Goal: Feedback & Contribution: Submit feedback/report problem

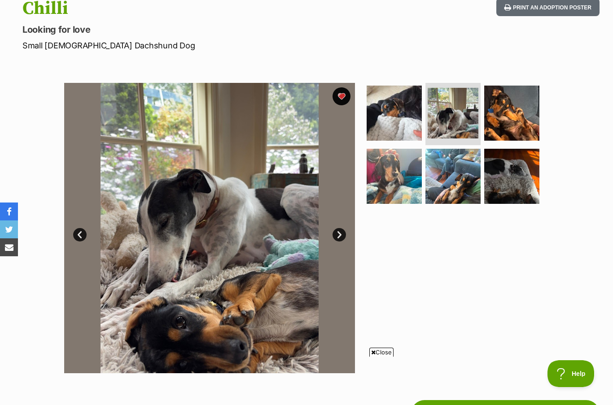
scroll to position [104, 0]
click at [80, 232] on link "Prev" at bounding box center [79, 234] width 13 height 13
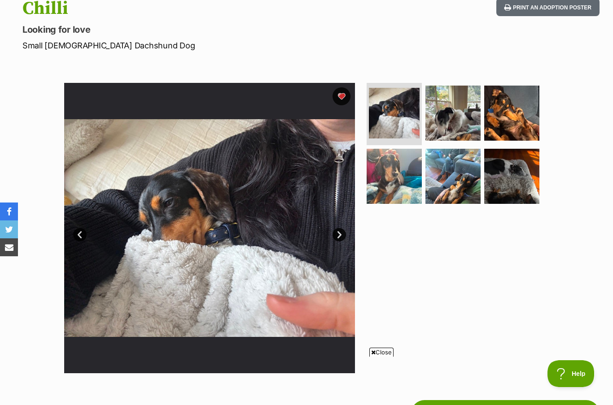
click at [339, 233] on link "Next" at bounding box center [338, 234] width 13 height 13
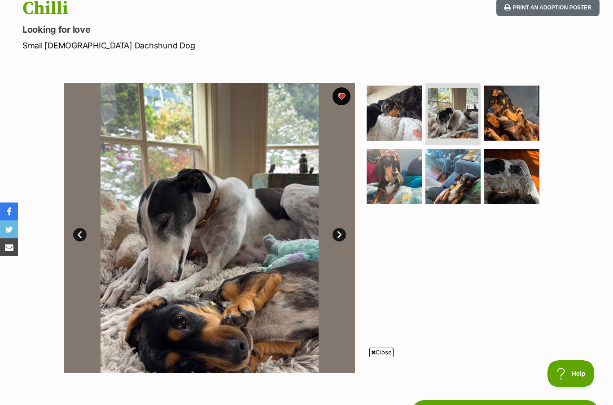
click at [340, 236] on link "Next" at bounding box center [338, 234] width 13 height 13
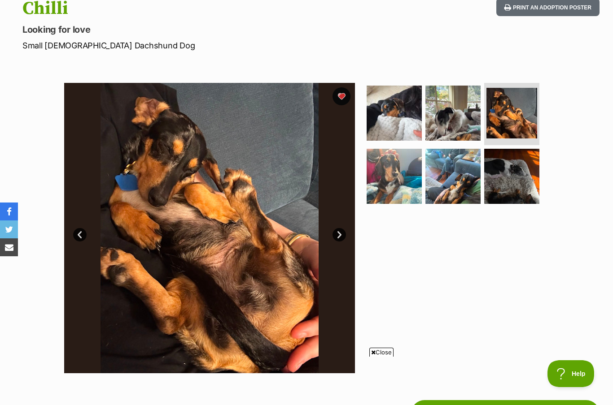
click at [342, 235] on link "Next" at bounding box center [338, 234] width 13 height 13
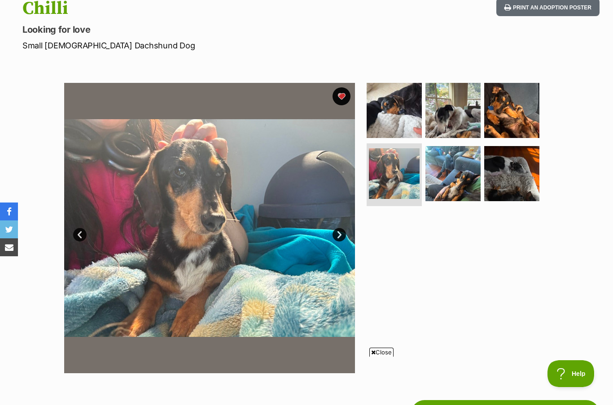
click at [337, 243] on img at bounding box center [209, 228] width 291 height 291
click at [338, 238] on link "Next" at bounding box center [338, 234] width 13 height 13
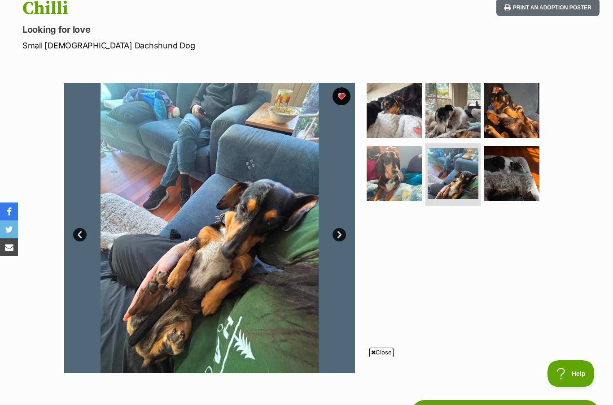
click at [341, 232] on link "Next" at bounding box center [338, 234] width 13 height 13
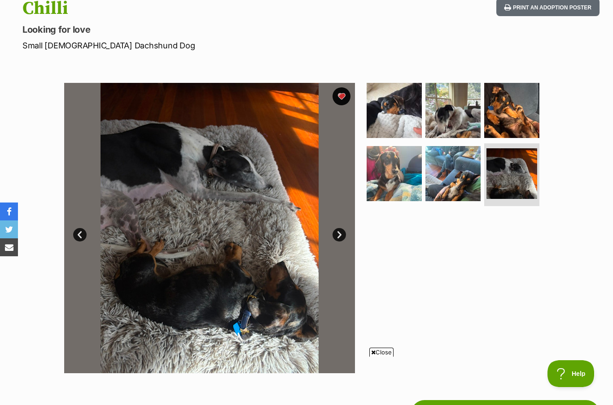
click at [338, 233] on link "Next" at bounding box center [338, 234] width 13 height 13
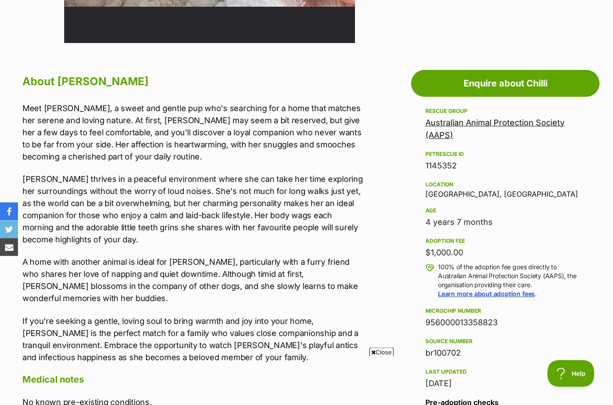
scroll to position [434, 0]
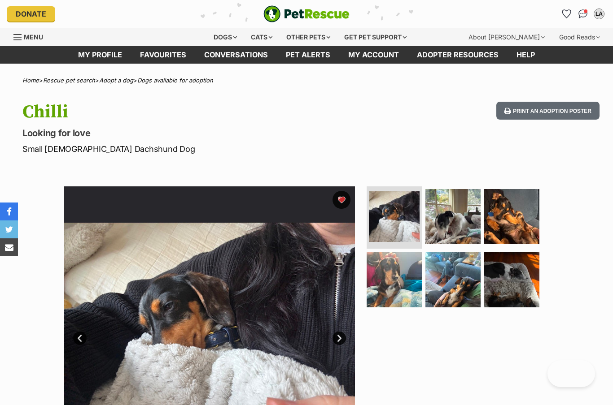
click at [582, 13] on img "Conversations" at bounding box center [582, 13] width 9 height 9
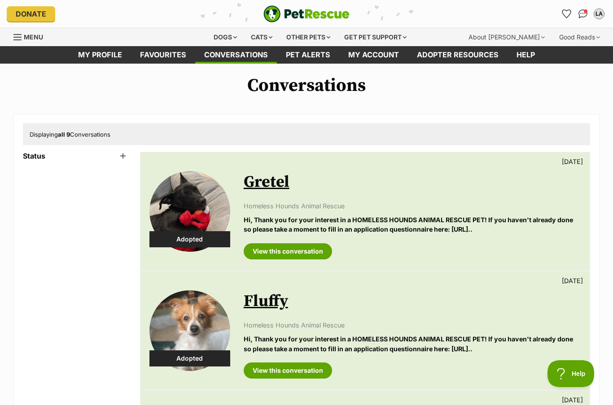
click at [78, 136] on span "Displaying all 9 Conversations" at bounding box center [70, 134] width 81 height 7
click at [585, 8] on link "Conversations" at bounding box center [582, 14] width 14 height 14
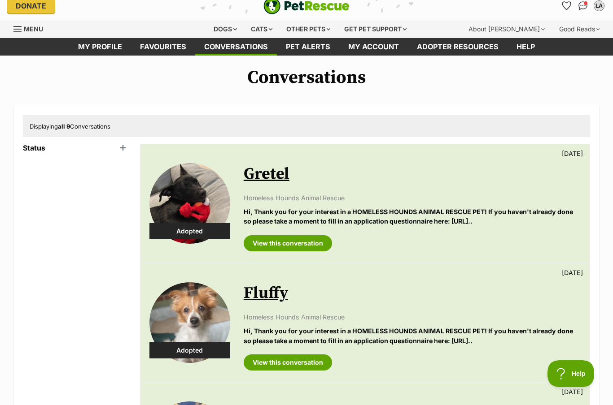
click at [309, 247] on link "View this conversation" at bounding box center [288, 243] width 88 height 16
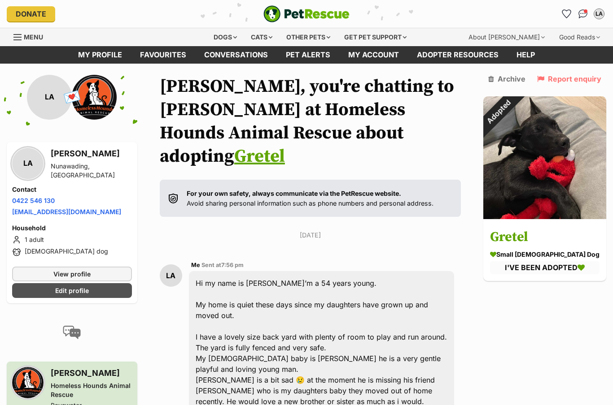
scroll to position [527, 0]
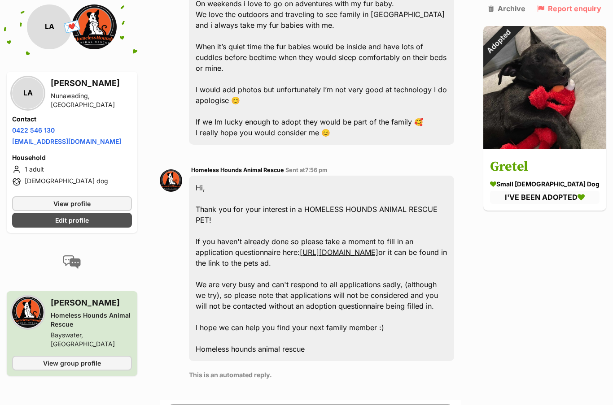
click at [525, 12] on link "Archive" at bounding box center [506, 8] width 37 height 8
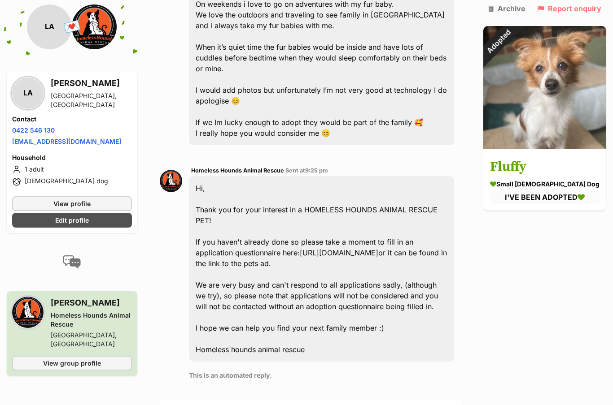
scroll to position [527, 0]
click at [525, 10] on link "Archive" at bounding box center [506, 8] width 37 height 8
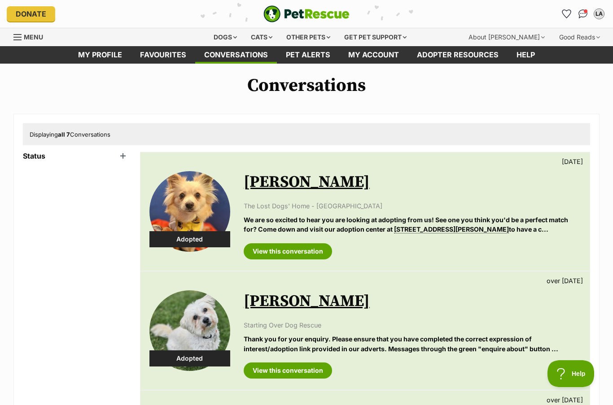
click at [308, 256] on link "View this conversation" at bounding box center [288, 252] width 88 height 16
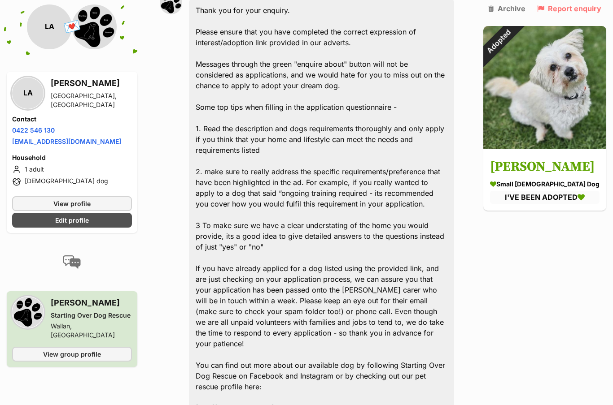
click at [525, 9] on link "Archive" at bounding box center [506, 8] width 37 height 8
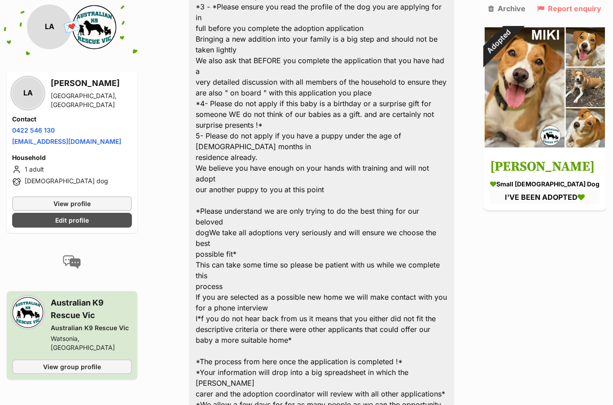
scroll to position [2485, 0]
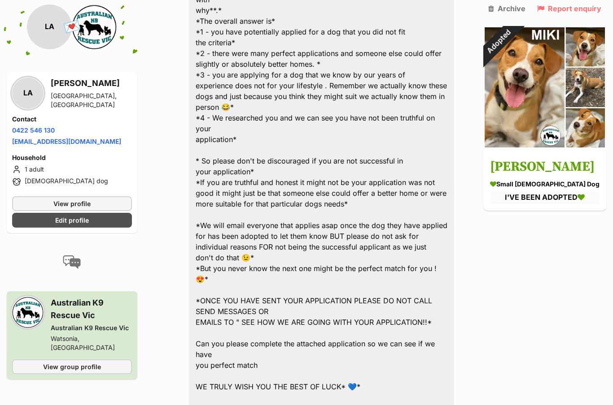
click at [525, 10] on link "Archive" at bounding box center [506, 8] width 37 height 8
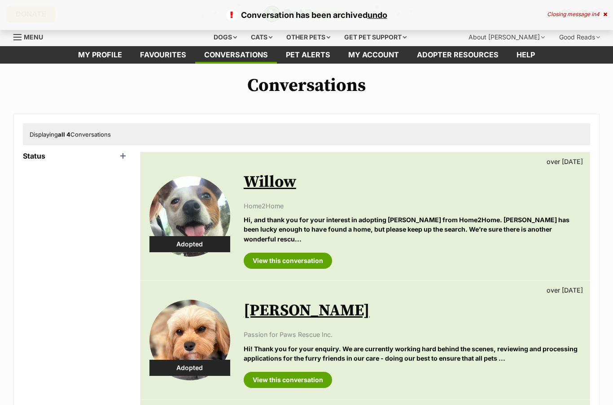
click at [306, 253] on link "View this conversation" at bounding box center [288, 261] width 88 height 16
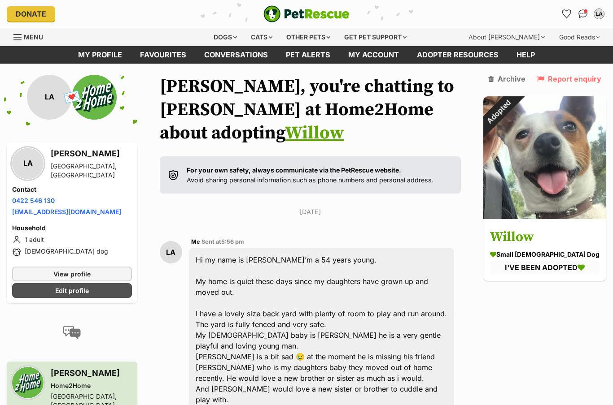
scroll to position [1055, 0]
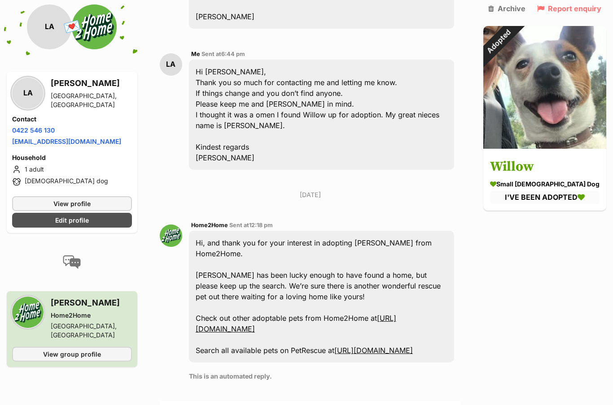
click at [525, 12] on link "Archive" at bounding box center [506, 8] width 37 height 8
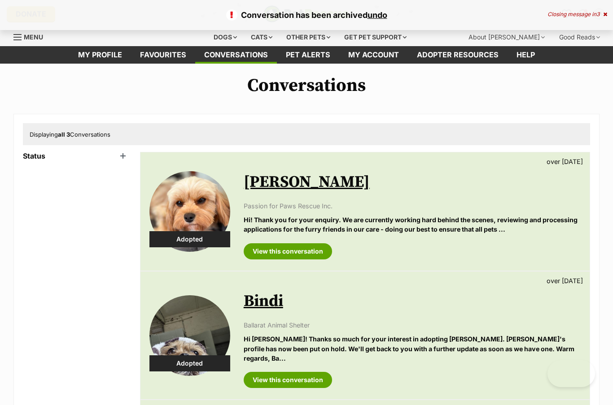
click at [303, 252] on link "View this conversation" at bounding box center [288, 252] width 88 height 16
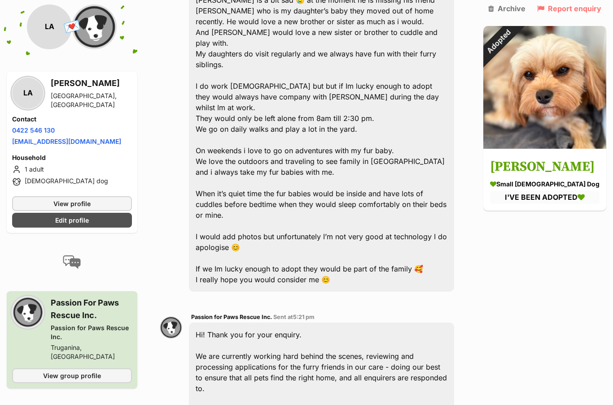
scroll to position [506, 0]
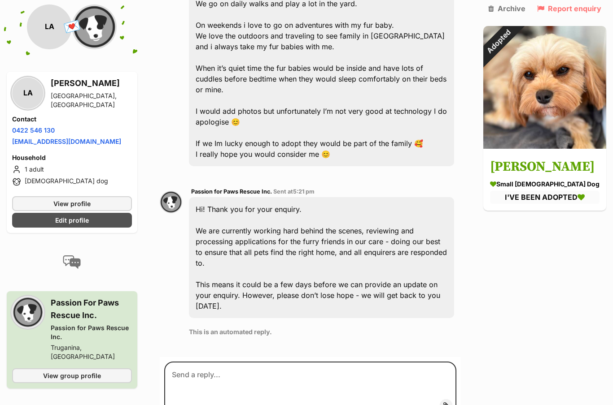
click at [525, 9] on link "Archive" at bounding box center [506, 8] width 37 height 8
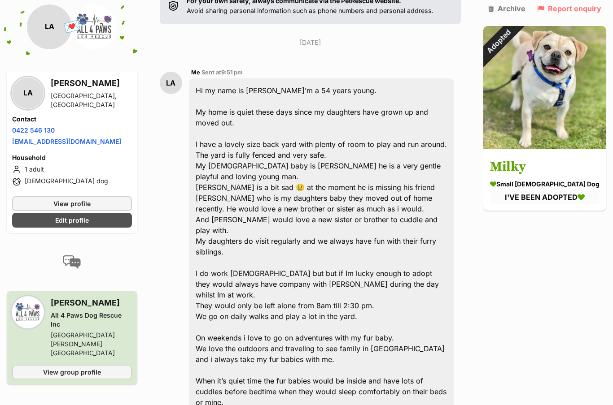
scroll to position [883, 0]
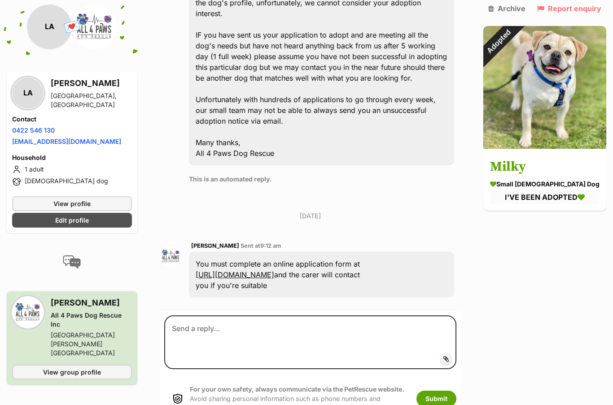
click at [525, 11] on link "Archive" at bounding box center [506, 8] width 37 height 8
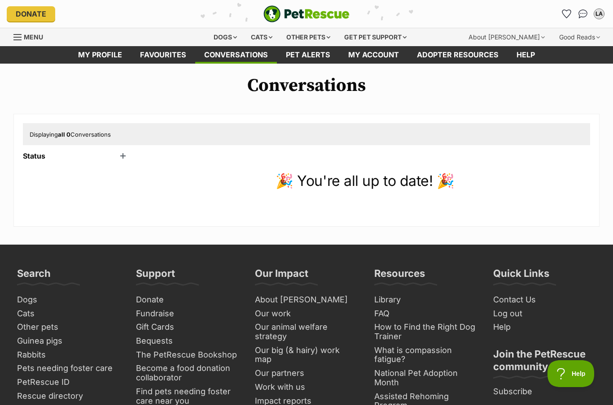
click at [168, 52] on link "Favourites" at bounding box center [163, 54] width 64 height 17
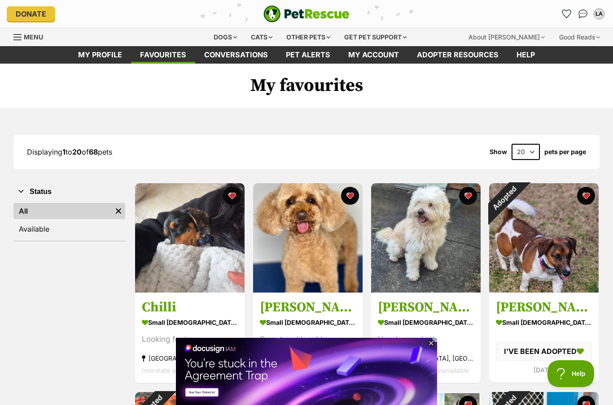
click at [432, 345] on icon at bounding box center [430, 343] width 3 height 3
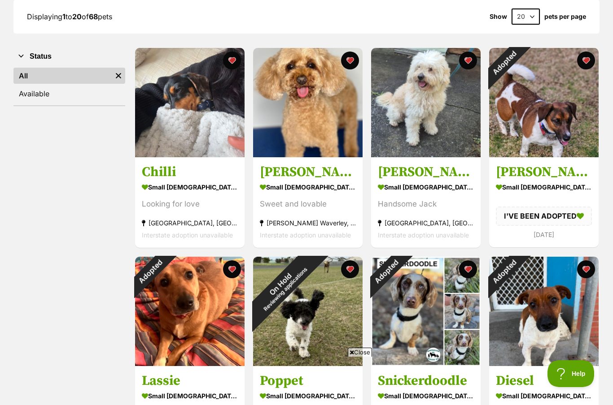
scroll to position [135, 0]
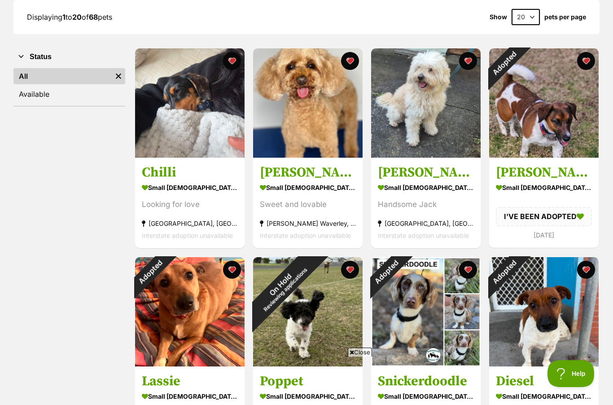
click at [519, 60] on div "Adopted" at bounding box center [504, 63] width 30 height 30
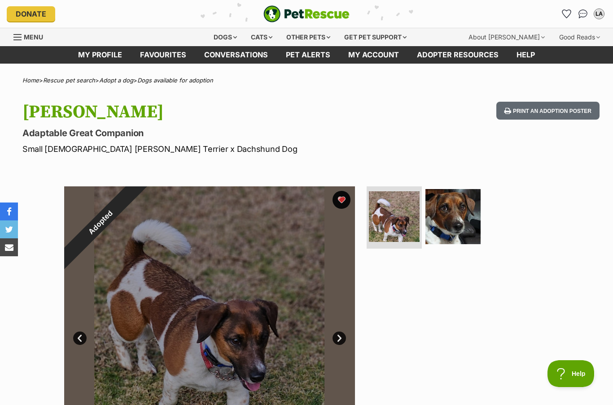
click at [165, 56] on link "Favourites" at bounding box center [163, 54] width 64 height 17
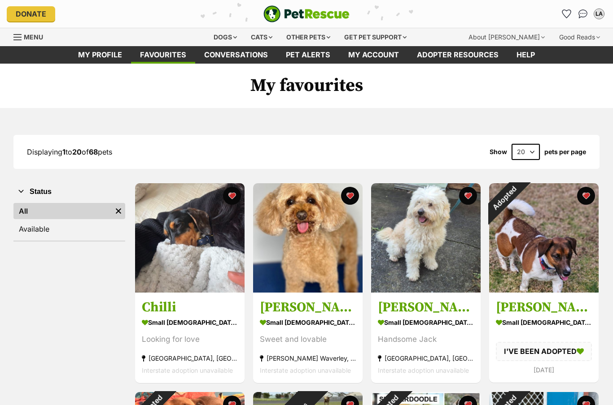
click at [583, 202] on button "favourite" at bounding box center [586, 196] width 18 height 18
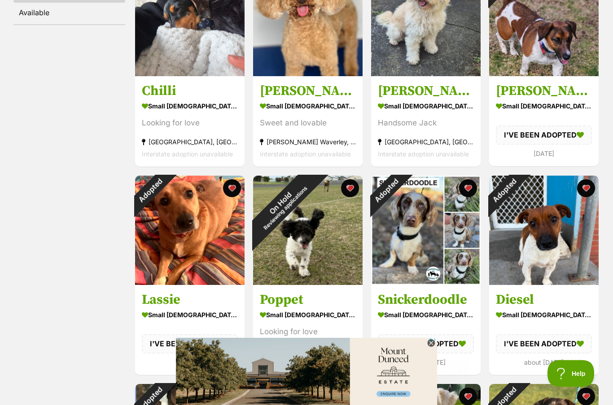
scroll to position [227, 0]
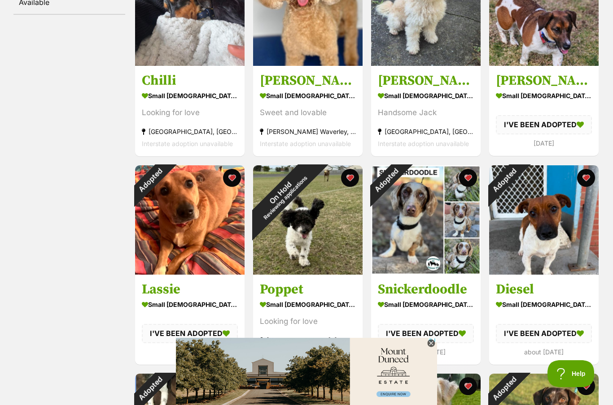
click at [519, 178] on div "Adopted" at bounding box center [504, 180] width 30 height 30
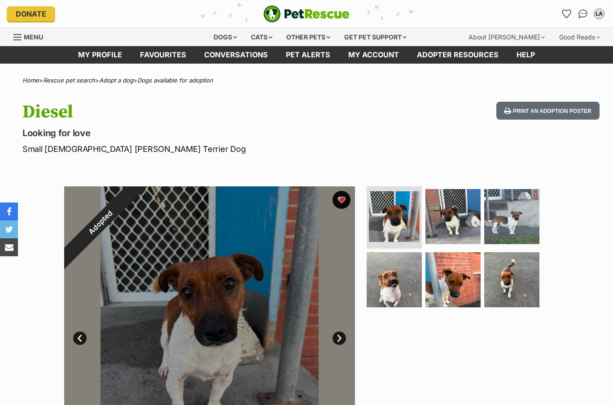
click at [344, 203] on button "favourite" at bounding box center [341, 200] width 18 height 18
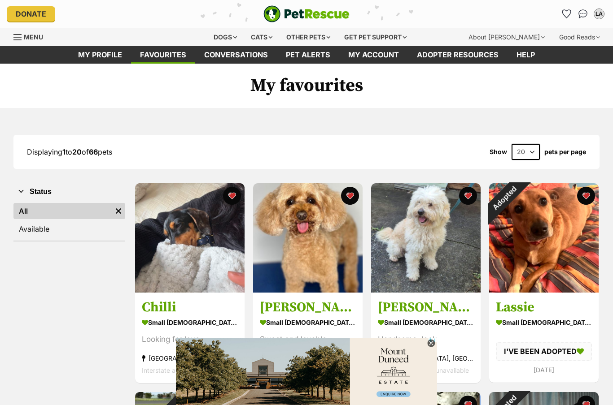
click at [435, 347] on icon at bounding box center [431, 344] width 8 height 8
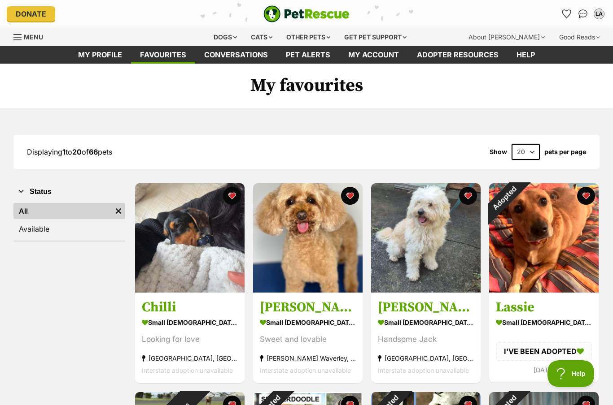
click at [432, 246] on img at bounding box center [425, 237] width 109 height 109
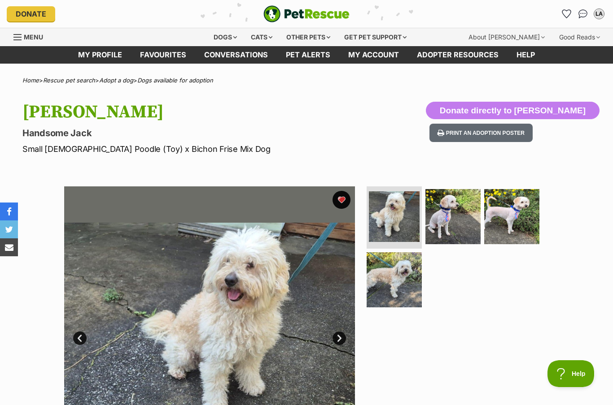
click at [334, 339] on link "Next" at bounding box center [338, 338] width 13 height 13
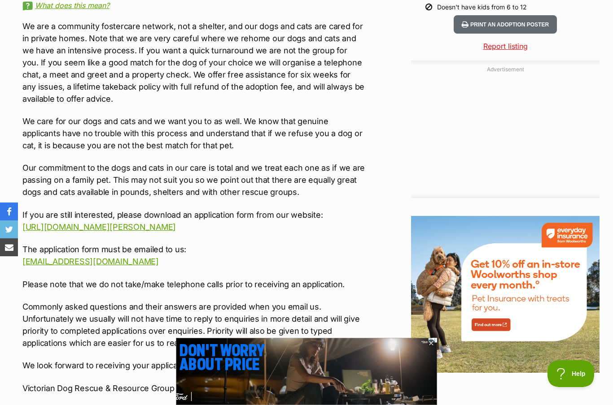
click at [515, 50] on link "Report listing" at bounding box center [505, 46] width 188 height 11
